Goal: Information Seeking & Learning: Learn about a topic

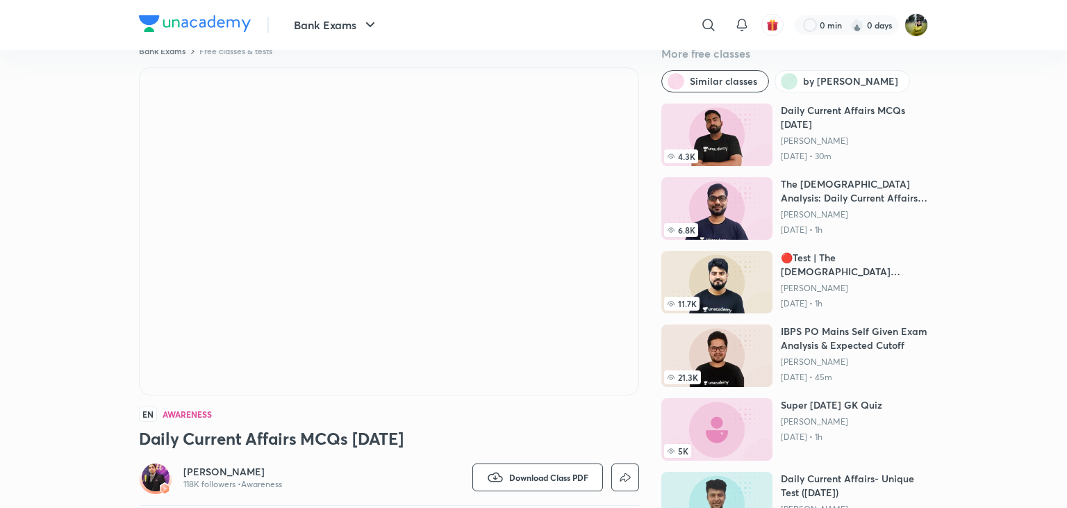
scroll to position [73, 0]
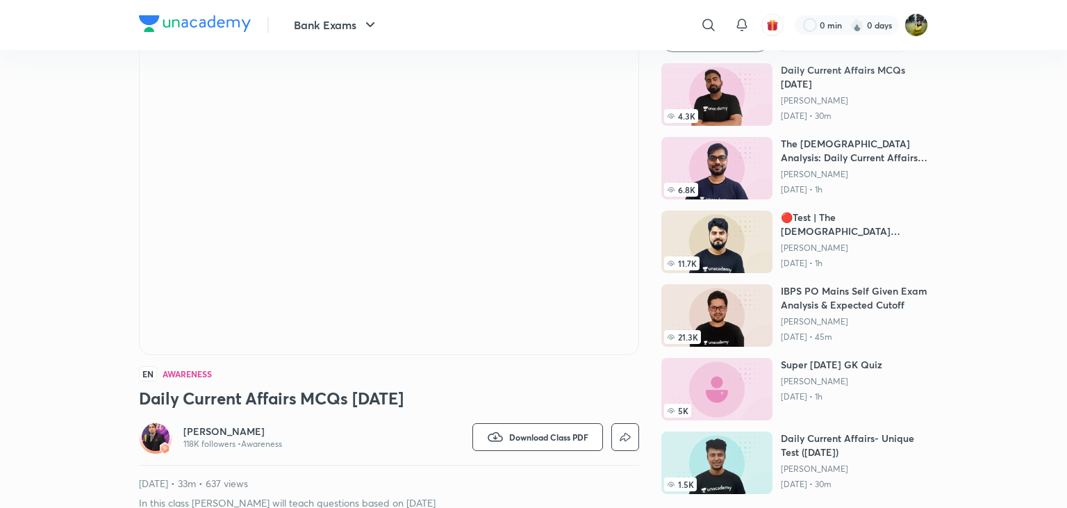
click at [647, 282] on div "Bank Exams Free classes & tests More free classes Similar classes by [PERSON_NA…" at bounding box center [533, 257] width 789 height 505
